Goal: Check status: Check status

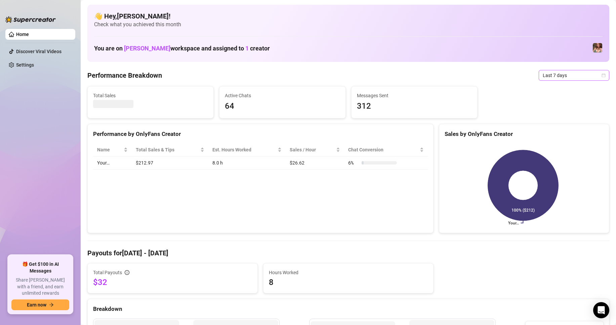
click at [557, 76] on span "Last 7 days" at bounding box center [574, 75] width 62 height 10
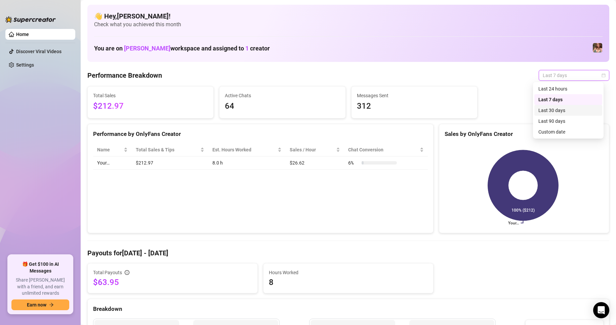
click at [553, 111] on div "Last 30 days" at bounding box center [568, 109] width 60 height 7
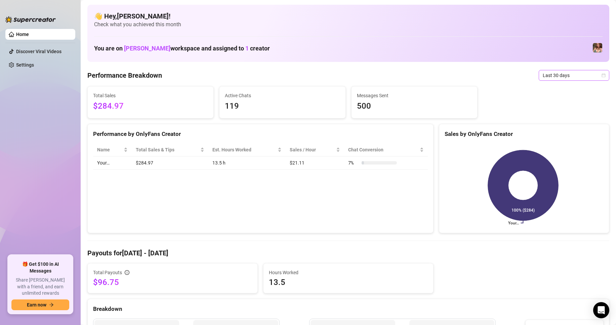
click at [569, 73] on span "Last 30 days" at bounding box center [574, 75] width 62 height 10
click at [561, 98] on div "Last 7 days" at bounding box center [568, 99] width 60 height 7
click at [561, 78] on span "Last 7 days" at bounding box center [574, 75] width 62 height 10
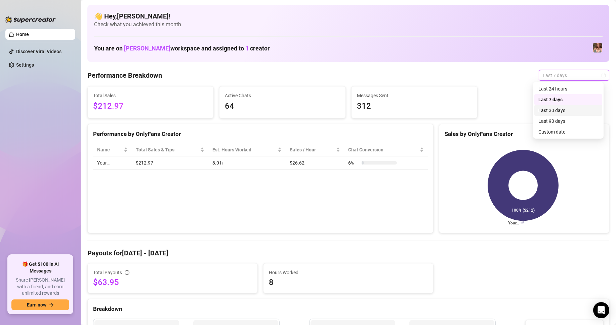
click at [557, 107] on div "Last 30 days" at bounding box center [568, 109] width 60 height 7
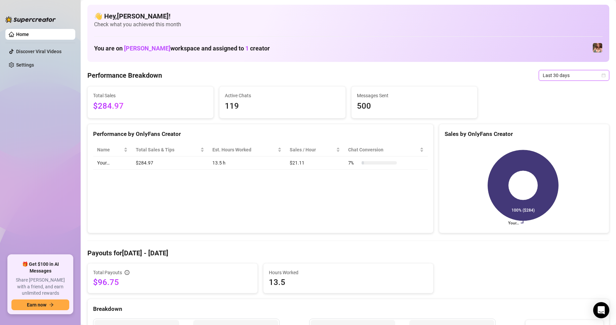
click at [601, 76] on icon "calendar" at bounding box center [603, 75] width 4 height 4
click at [560, 130] on div "Custom date" at bounding box center [568, 131] width 60 height 7
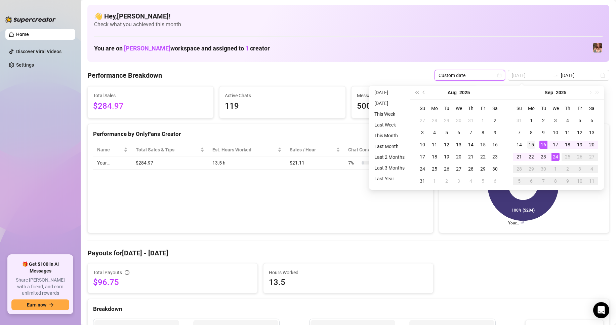
type input "[DATE]"
click at [530, 144] on div "15" at bounding box center [531, 144] width 8 height 8
type input "[DATE]"
click at [552, 155] on div "24" at bounding box center [555, 157] width 8 height 8
type input "[DATE]"
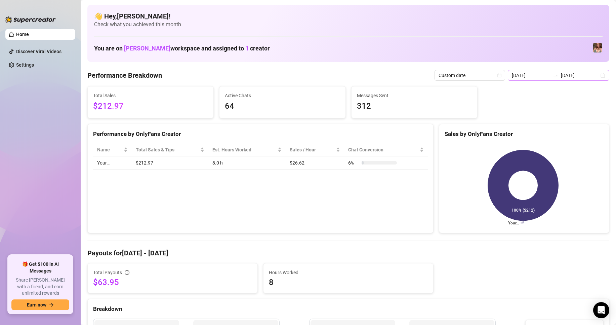
click at [596, 75] on div "[DATE] [DATE]" at bounding box center [558, 75] width 101 height 11
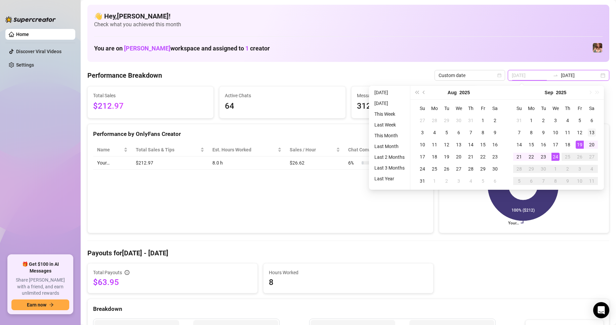
type input "[DATE]"
click at [591, 134] on div "13" at bounding box center [592, 132] width 8 height 8
type input "[DATE]"
click at [557, 155] on div "24" at bounding box center [555, 157] width 8 height 8
type input "[DATE]"
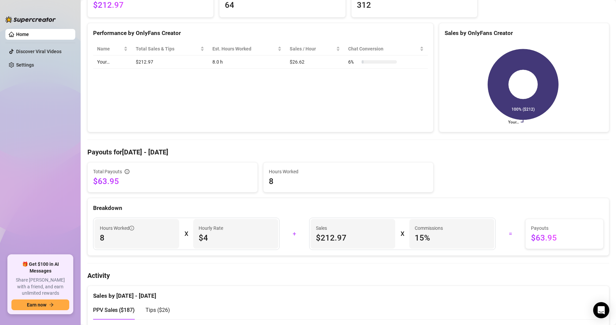
scroll to position [34, 0]
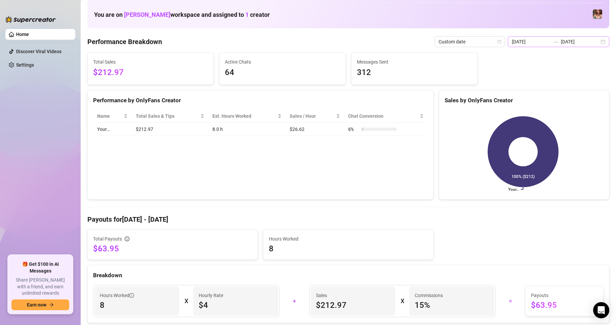
click at [596, 43] on div "[DATE] [DATE]" at bounding box center [558, 41] width 101 height 11
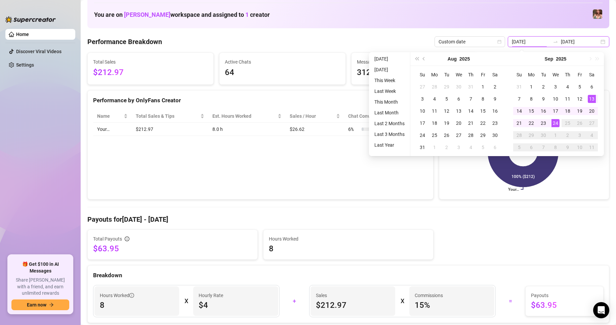
click at [597, 43] on div "[DATE] [DATE]" at bounding box center [558, 41] width 101 height 11
type input "[DATE]"
click at [557, 97] on div "10" at bounding box center [555, 99] width 8 height 8
type input "[DATE]"
click at [553, 124] on div "24" at bounding box center [555, 123] width 8 height 8
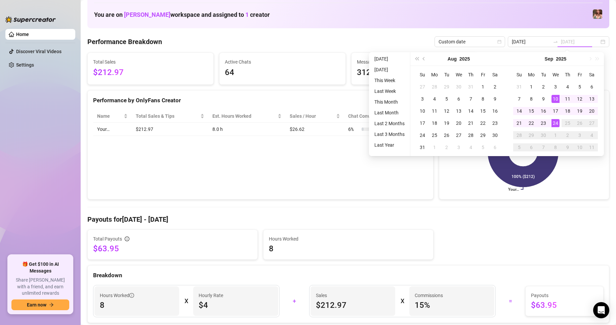
type input "[DATE]"
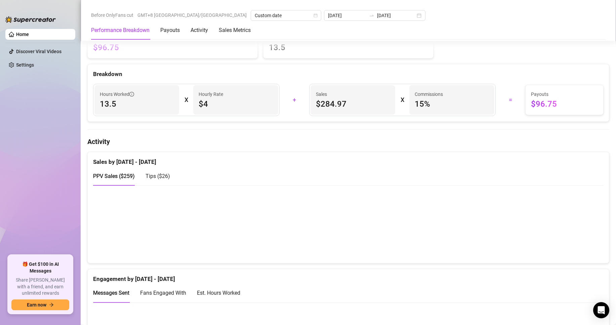
scroll to position [235, 0]
click at [160, 172] on span "Tips ( $26 )" at bounding box center [157, 175] width 25 height 6
click at [125, 175] on span "PPV Sales ( $259 )" at bounding box center [114, 175] width 42 height 6
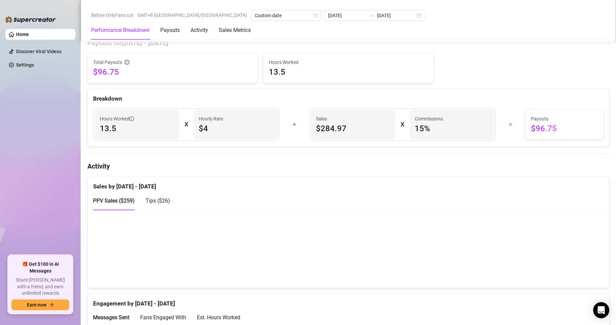
scroll to position [269, 0]
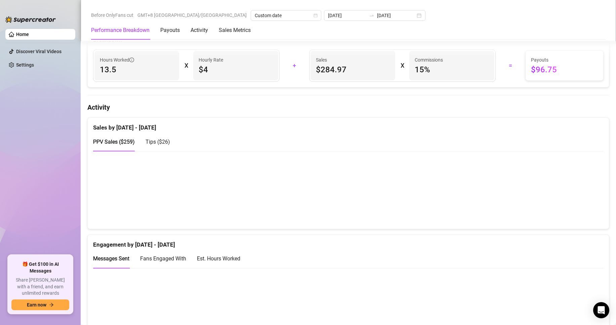
click at [354, 252] on div "Messages Sent Fans Engaged With Est. Hours Worked" at bounding box center [348, 258] width 510 height 19
